Goal: Check status: Check status

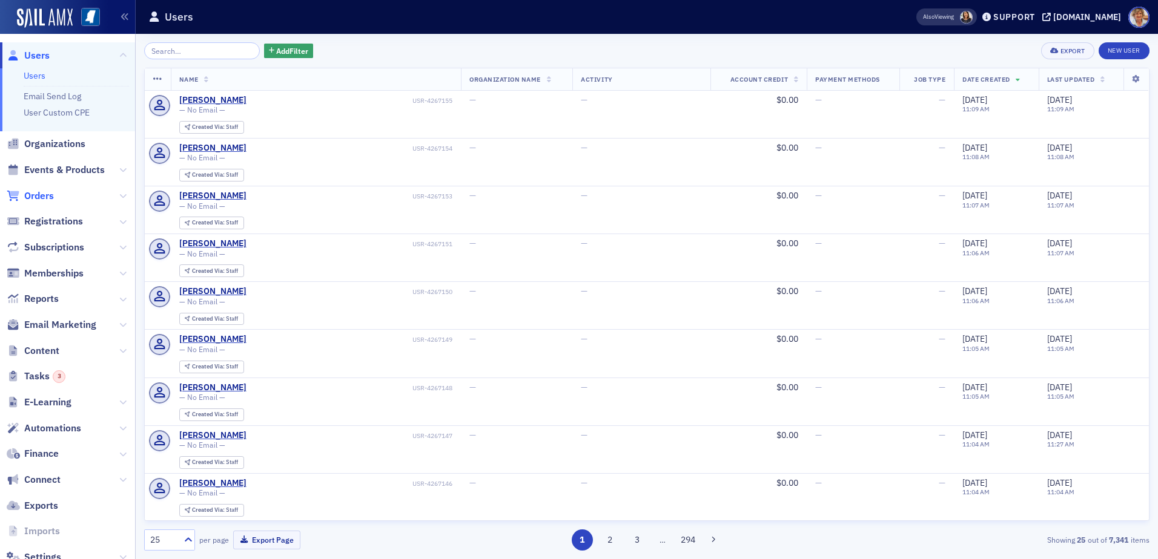
click at [43, 198] on span "Orders" at bounding box center [39, 195] width 30 height 13
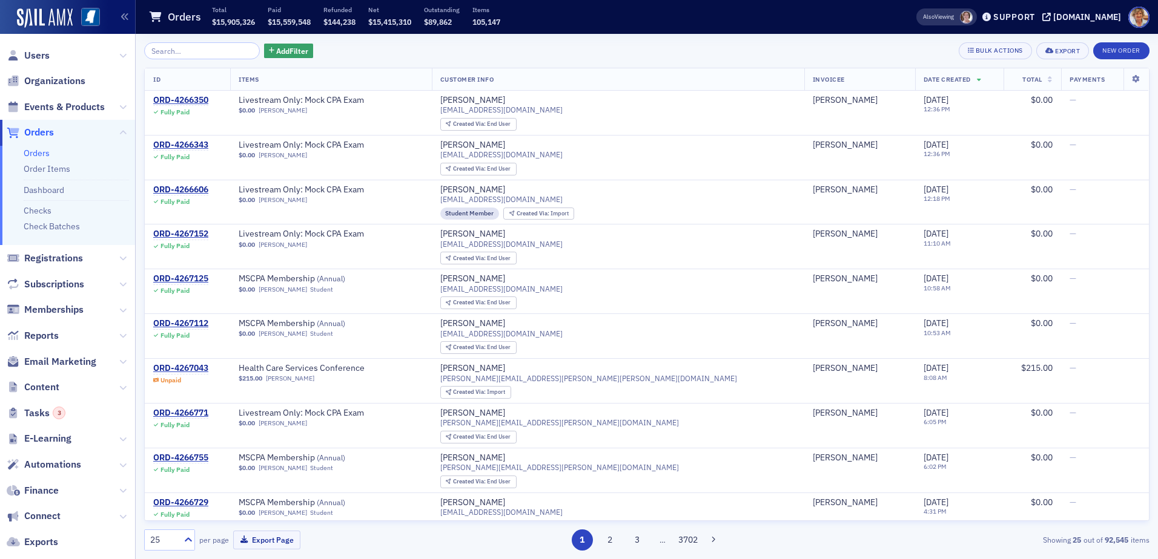
click at [184, 51] on input "search" at bounding box center [202, 50] width 116 height 17
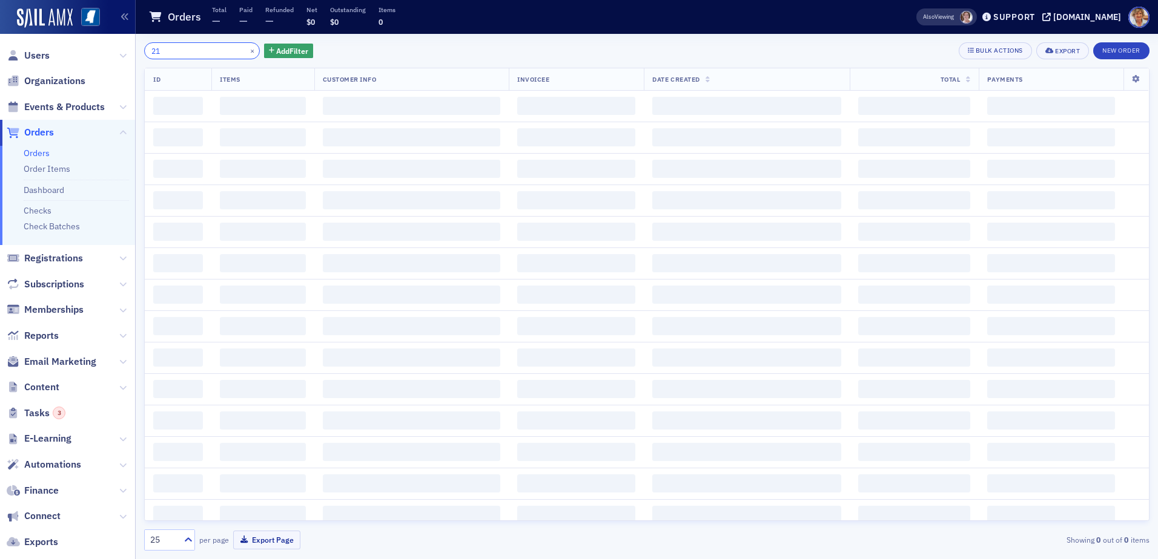
type input "2"
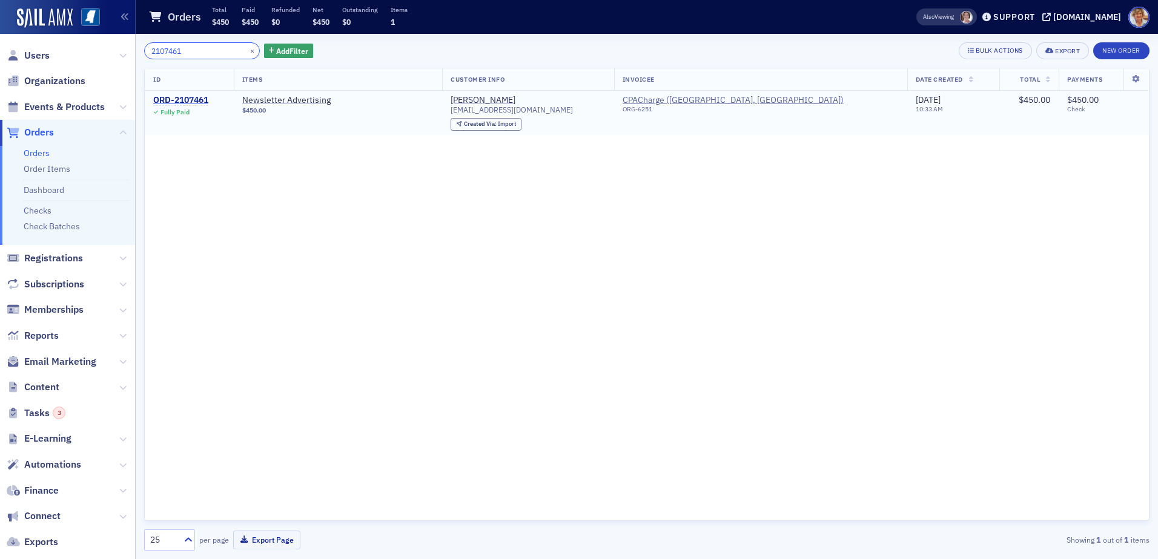
type input "2107461"
click at [180, 99] on div "ORD-2107461" at bounding box center [180, 100] width 55 height 11
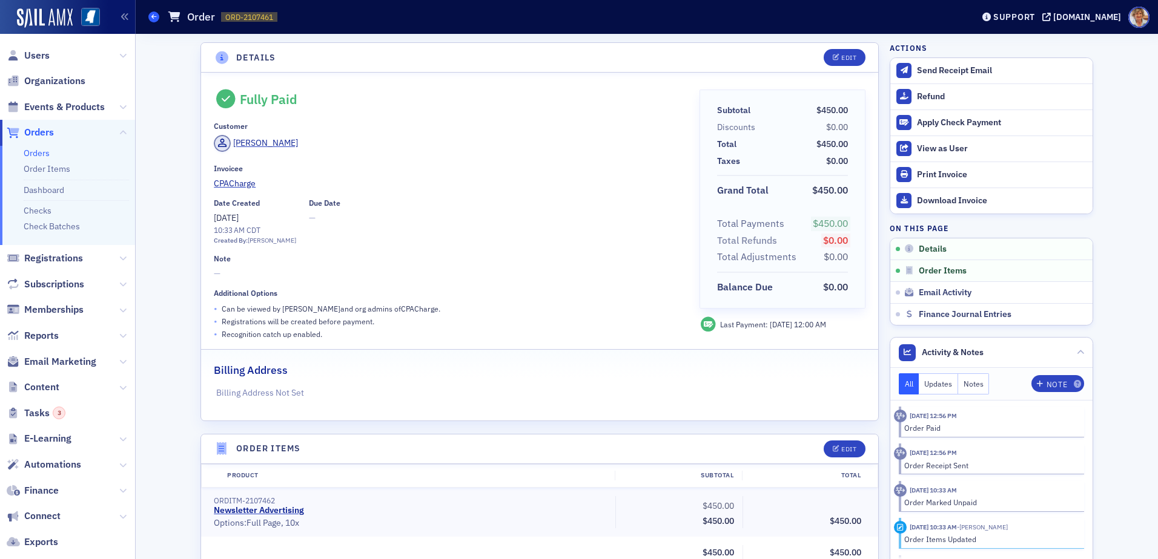
click at [154, 15] on icon at bounding box center [153, 16] width 5 height 5
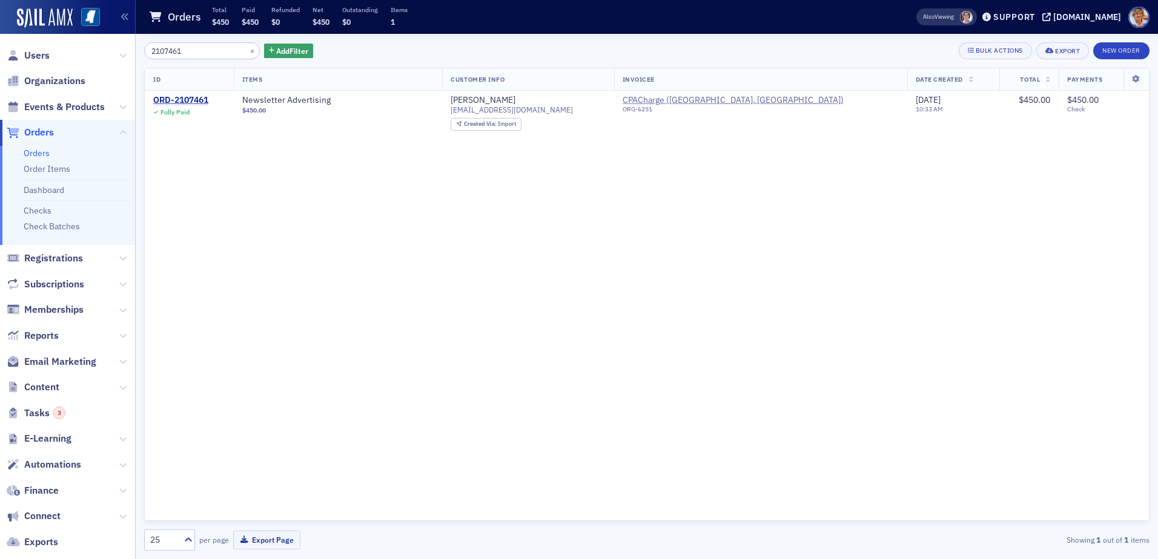
click at [197, 48] on input "2107461" at bounding box center [202, 50] width 116 height 17
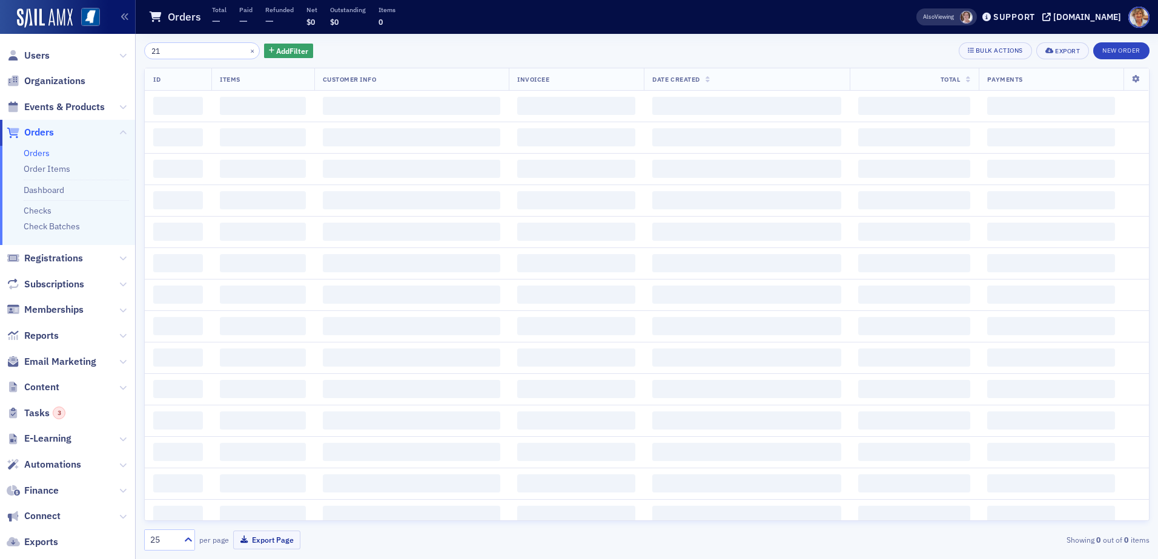
type input "2"
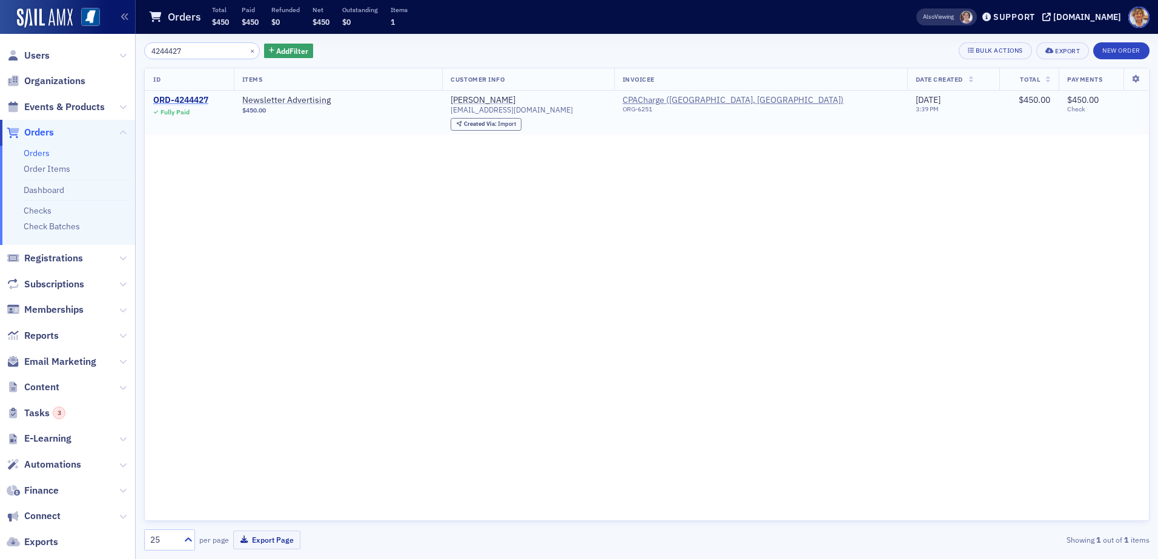
type input "4244427"
click at [200, 100] on div "ORD-4244427" at bounding box center [180, 100] width 55 height 11
